Goal: Book appointment/travel/reservation

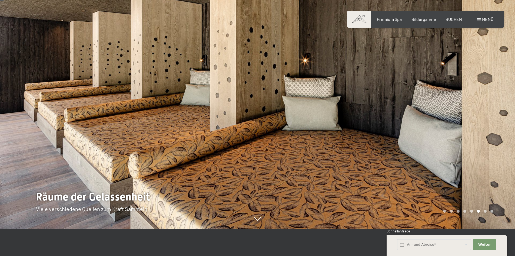
click at [433, 173] on div at bounding box center [387, 101] width 258 height 256
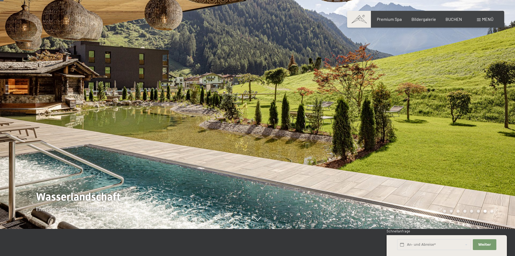
click at [433, 173] on div at bounding box center [387, 101] width 258 height 256
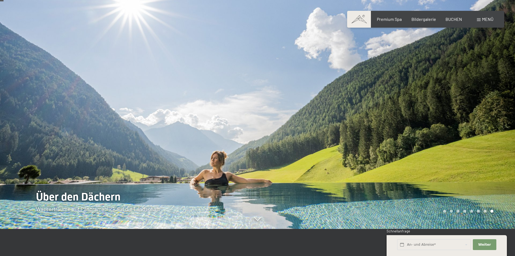
click at [433, 173] on div at bounding box center [387, 101] width 258 height 256
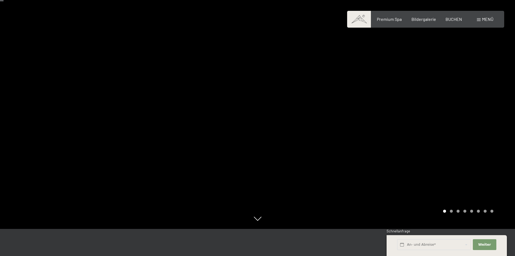
click at [433, 173] on div at bounding box center [387, 101] width 258 height 256
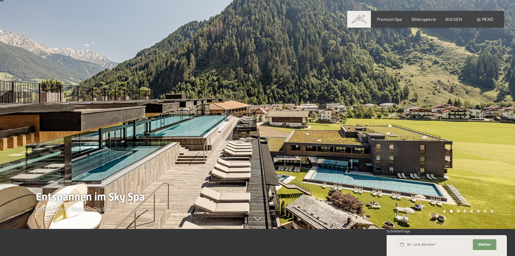
click at [433, 173] on div at bounding box center [387, 101] width 258 height 256
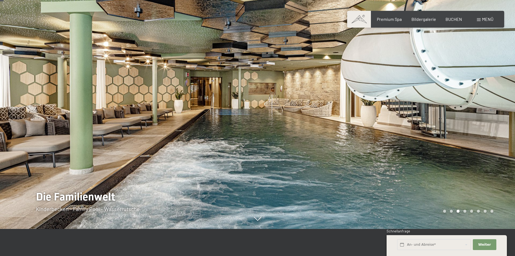
click at [433, 173] on div at bounding box center [387, 101] width 258 height 256
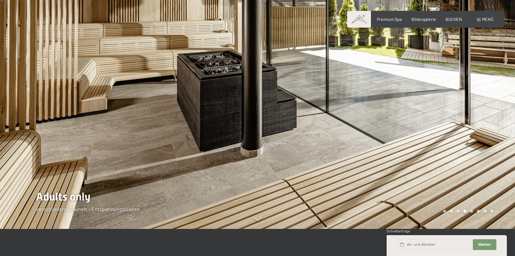
click at [433, 173] on div at bounding box center [387, 101] width 258 height 256
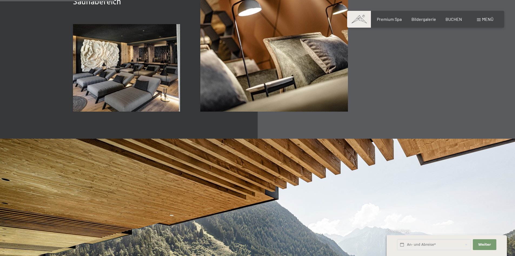
scroll to position [947, 0]
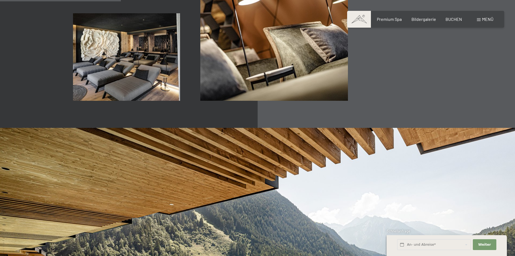
click at [484, 21] on span "Menü" at bounding box center [487, 18] width 11 height 5
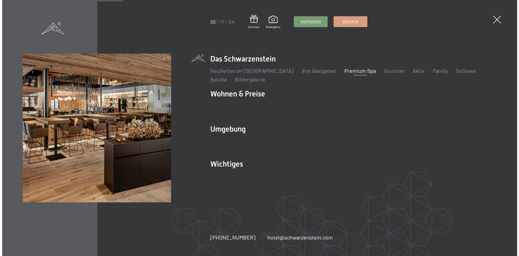
scroll to position [950, 0]
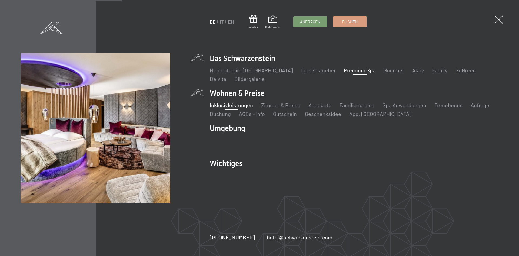
click at [232, 106] on link "Inklusivleistungen" at bounding box center [231, 105] width 43 height 6
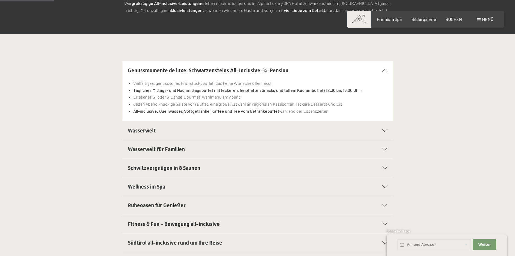
click at [165, 183] on h2 "Wellness im Spa" at bounding box center [245, 187] width 234 height 8
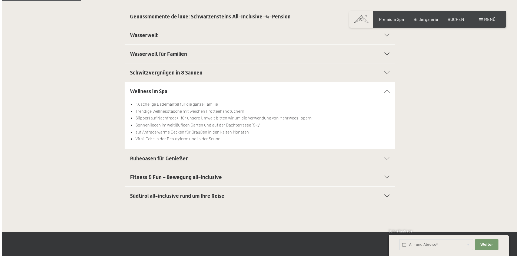
scroll to position [162, 0]
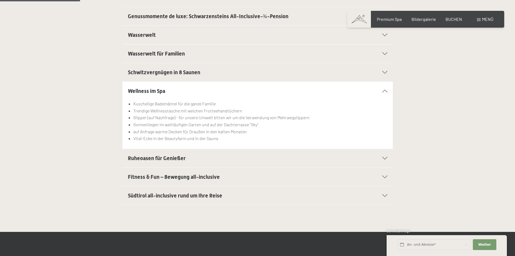
click at [229, 174] on h2 "Fitness & Fun – Bewegung all-inclusive" at bounding box center [245, 177] width 234 height 8
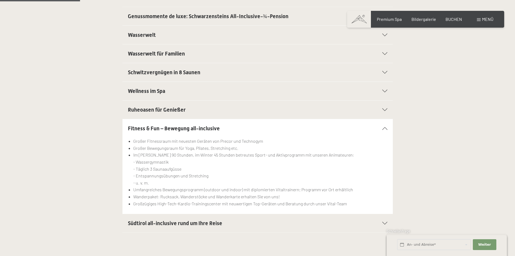
click at [230, 220] on h2 "Südtirol all-inclusive rund um Ihre Reise" at bounding box center [245, 223] width 234 height 8
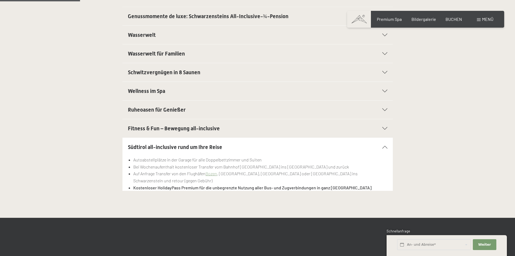
click at [483, 21] on span "Menü" at bounding box center [487, 18] width 11 height 5
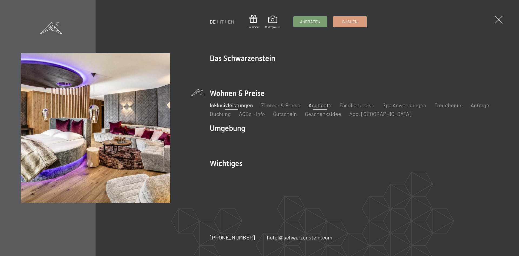
click at [312, 106] on link "Angebote" at bounding box center [320, 105] width 23 height 6
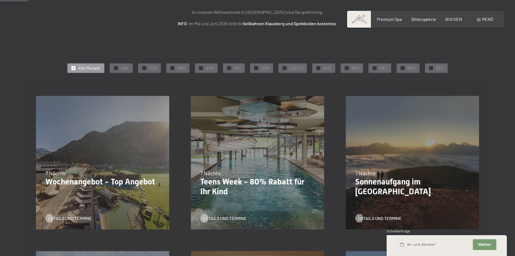
scroll to position [81, 0]
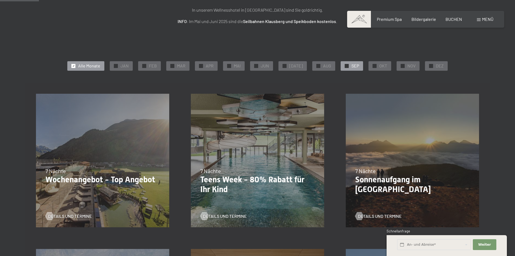
click at [341, 65] on div "✓ SEP" at bounding box center [352, 65] width 22 height 9
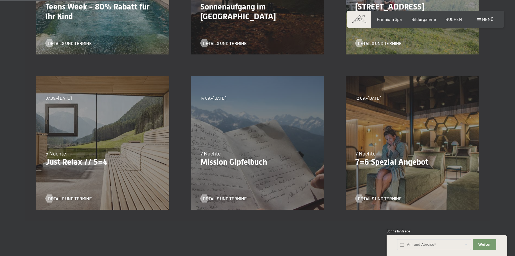
scroll to position [270, 0]
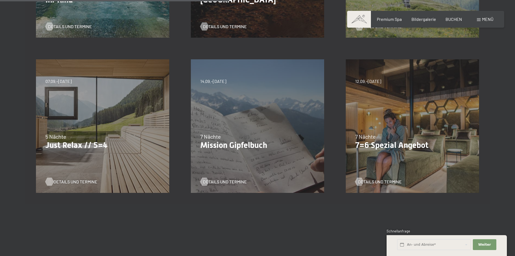
drag, startPoint x: 108, startPoint y: 127, endPoint x: 75, endPoint y: 180, distance: 62.0
click at [75, 180] on span "Details und Termine" at bounding box center [76, 182] width 44 height 6
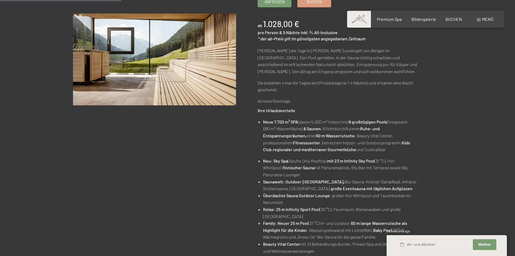
scroll to position [27, 0]
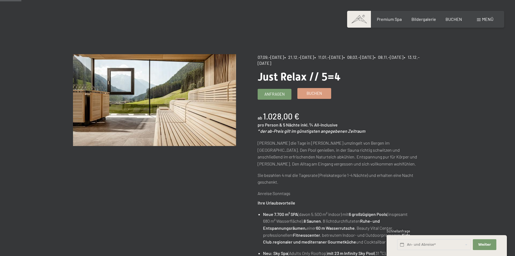
click at [321, 96] on link "Buchen" at bounding box center [314, 93] width 33 height 10
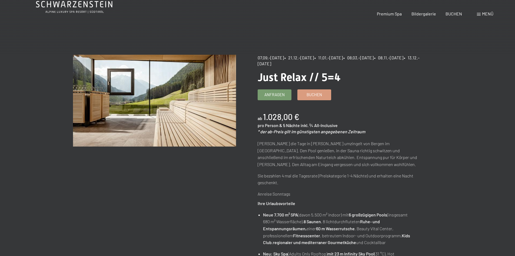
scroll to position [0, 0]
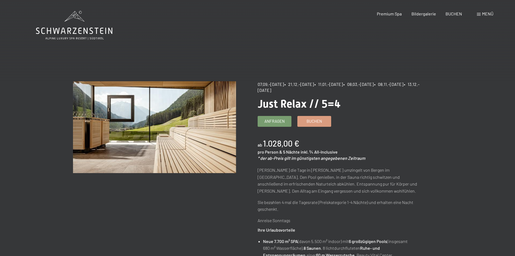
click at [449, 16] on div "BUCHEN" at bounding box center [454, 14] width 16 height 6
click at [450, 14] on span "BUCHEN" at bounding box center [454, 12] width 16 height 5
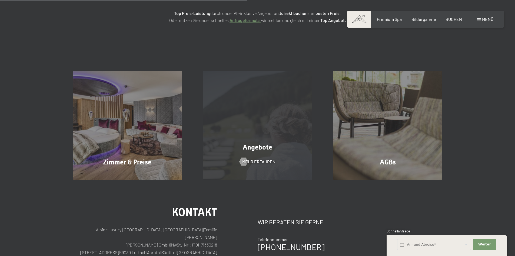
scroll to position [27, 0]
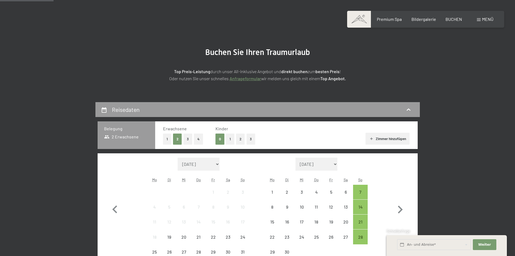
select select "[DATE]"
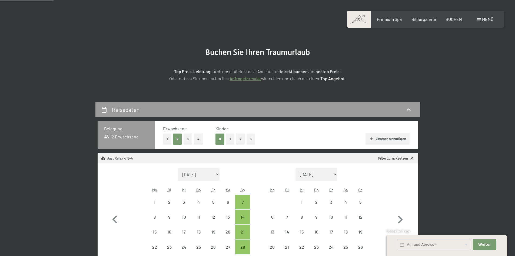
select select "[DATE]"
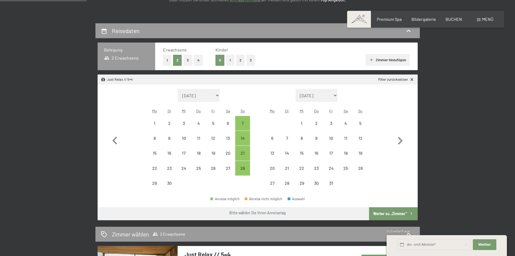
scroll to position [108, 0]
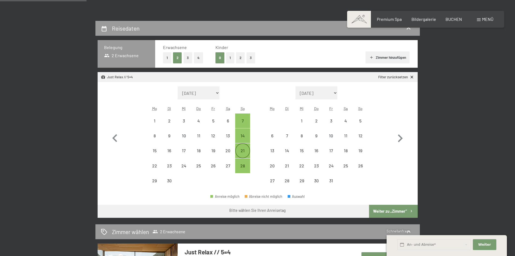
click at [244, 151] on div "21" at bounding box center [243, 155] width 14 height 14
select select "[DATE]"
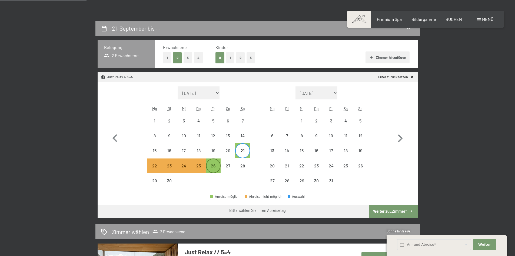
click at [213, 166] on div "26" at bounding box center [214, 170] width 14 height 14
select select "[DATE]"
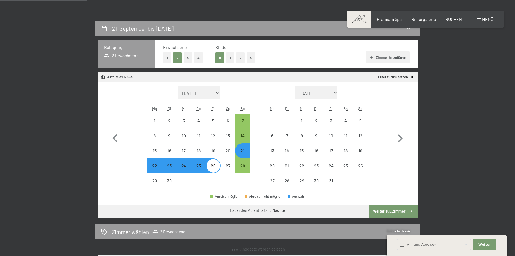
select select "[DATE]"
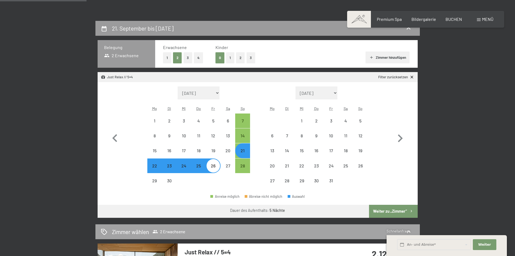
click at [388, 209] on button "Weiter zu „Zimmer“" at bounding box center [393, 210] width 48 height 13
select select "[DATE]"
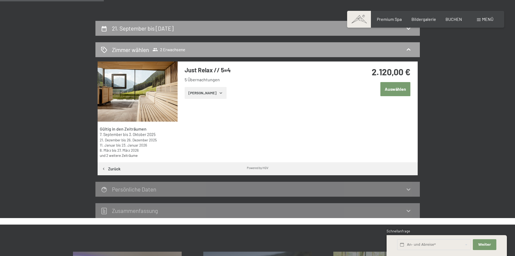
scroll to position [129, 0]
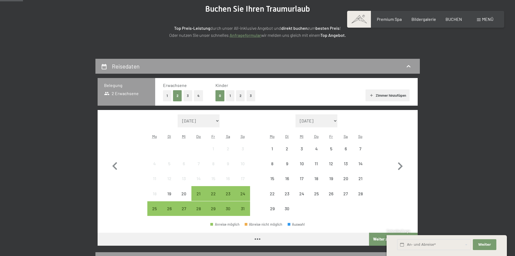
scroll to position [81, 0]
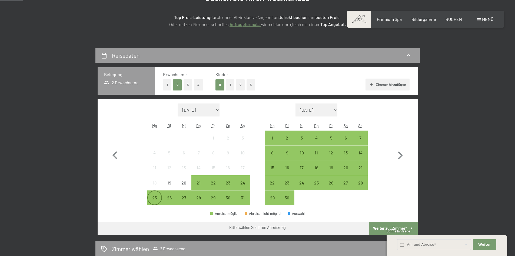
click at [156, 197] on div "25" at bounding box center [155, 202] width 14 height 14
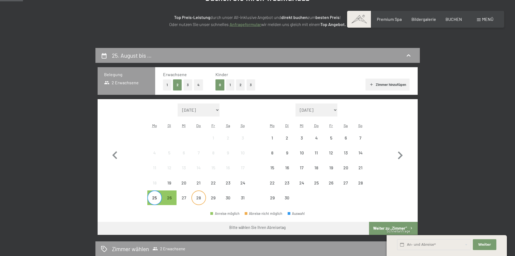
click at [199, 196] on div "28" at bounding box center [199, 202] width 14 height 14
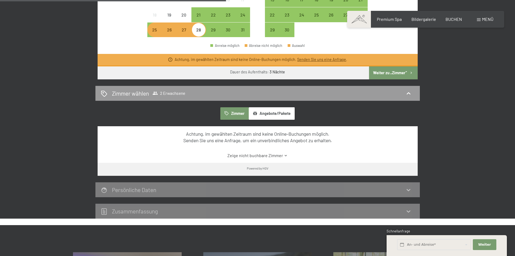
scroll to position [216, 0]
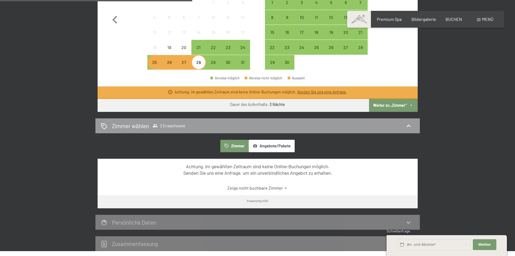
click at [326, 92] on link "Senden Sie uns eine Anfrage" at bounding box center [321, 92] width 49 height 5
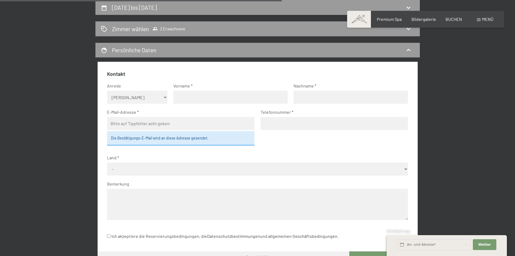
click at [204, 97] on input "text" at bounding box center [230, 97] width 114 height 13
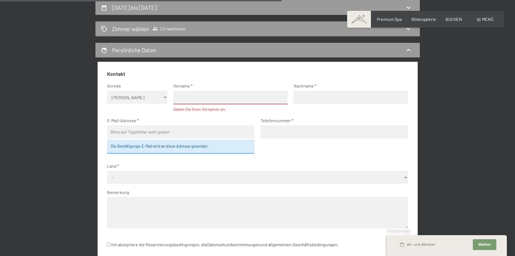
click at [165, 97] on select "Keine Angabe Frau Herr" at bounding box center [137, 97] width 60 height 13
select select "f"
click at [107, 91] on select "Keine Angabe Frau Herr" at bounding box center [137, 97] width 60 height 13
click at [201, 95] on input "text" at bounding box center [230, 98] width 114 height 14
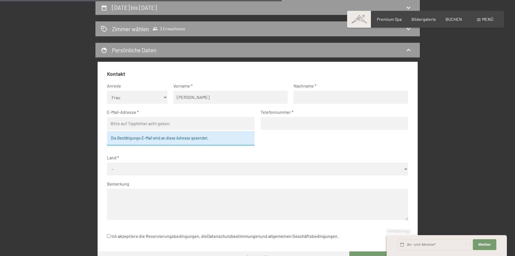
type input "Katharina"
type input "Bercher"
click at [161, 127] on input "katharina" at bounding box center [180, 123] width 147 height 13
type input "katharina.bercher@gmx.de"
click at [285, 126] on input "tel" at bounding box center [334, 123] width 147 height 13
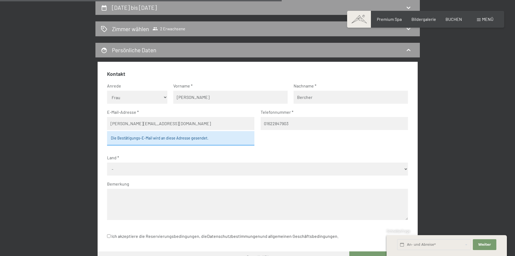
click at [267, 123] on input "01622847903" at bounding box center [334, 123] width 147 height 13
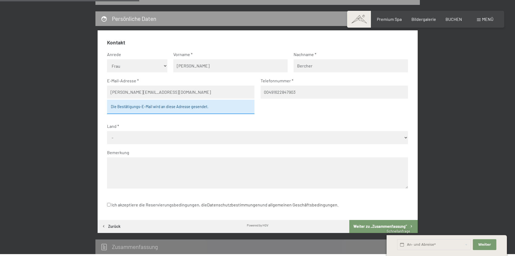
scroll to position [210, 0]
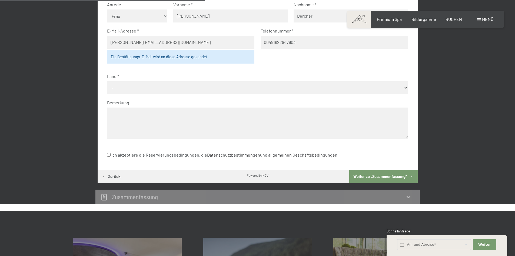
type input "00491622847903"
click at [164, 87] on select "- Deutschland Österreich Schweiz Italien Niederlande Belgien Vereinigtes Königr…" at bounding box center [257, 87] width 301 height 13
select select "DEU"
click at [107, 81] on select "- Deutschland Österreich Schweiz Italien Niederlande Belgien Vereinigtes Königr…" at bounding box center [257, 87] width 301 height 13
click at [222, 156] on body "Buchen Anfragen Premium Spa Bildergalerie BUCHEN Menü DE IT EN Gutschein Bilder…" at bounding box center [257, 184] width 515 height 789
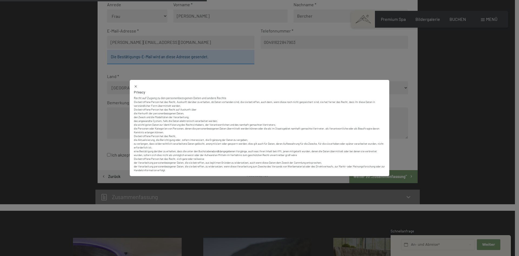
click at [137, 86] on icon at bounding box center [136, 86] width 4 height 4
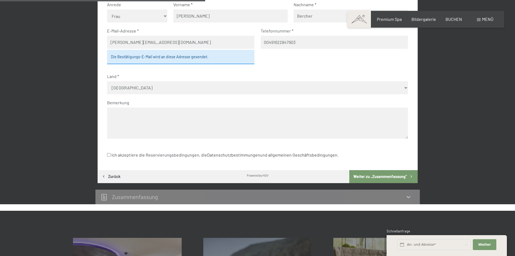
click at [108, 156] on input "Ich akzeptiere die Reservierungsbedingungen, die Datenschutzbestimmungen und al…" at bounding box center [109, 155] width 4 height 4
checkbox input "true"
click at [378, 176] on button "Weiter zu „Zusammen­fassung“" at bounding box center [383, 176] width 68 height 13
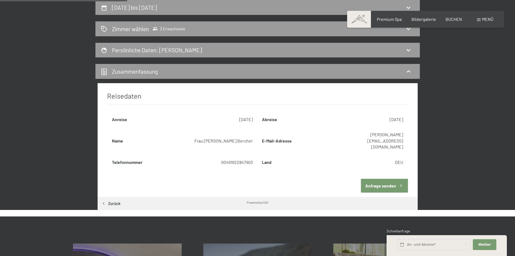
click at [115, 197] on button "Zurück" at bounding box center [111, 203] width 27 height 13
select select "f"
select select "DEU"
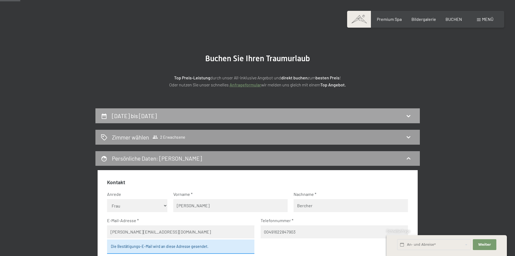
click at [142, 121] on div "25. August bis 28. August 2025" at bounding box center [257, 115] width 325 height 15
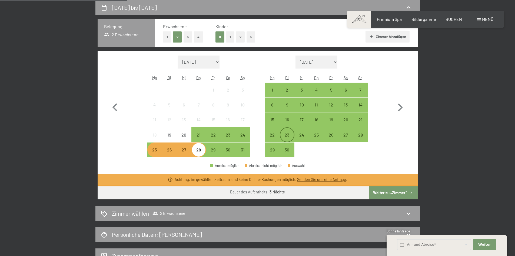
drag, startPoint x: 272, startPoint y: 136, endPoint x: 280, endPoint y: 136, distance: 8.4
click at [272, 136] on div "22" at bounding box center [273, 140] width 14 height 14
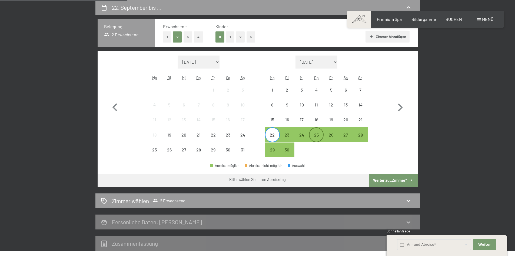
click at [313, 134] on div "25" at bounding box center [317, 140] width 14 height 14
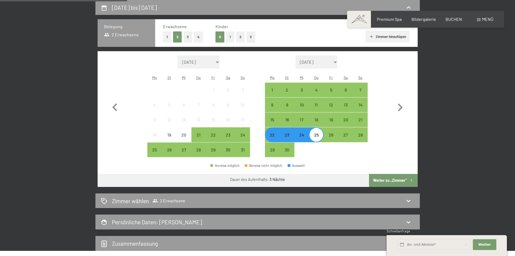
click at [396, 178] on button "Weiter zu „Zimmer“" at bounding box center [393, 180] width 48 height 13
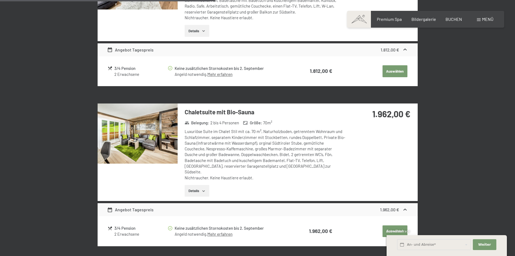
scroll to position [616, 0]
